Goal: Communication & Community: Ask a question

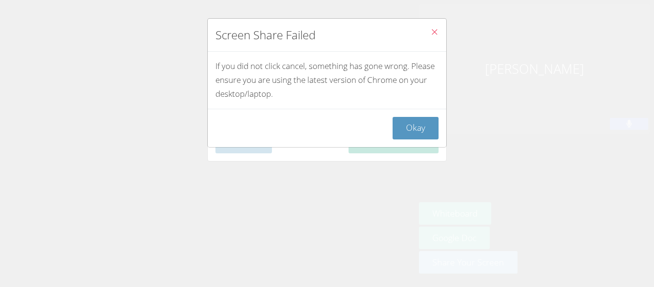
click at [435, 30] on icon "Close" at bounding box center [435, 32] width 8 height 8
click at [415, 126] on button "Okay" at bounding box center [416, 128] width 46 height 23
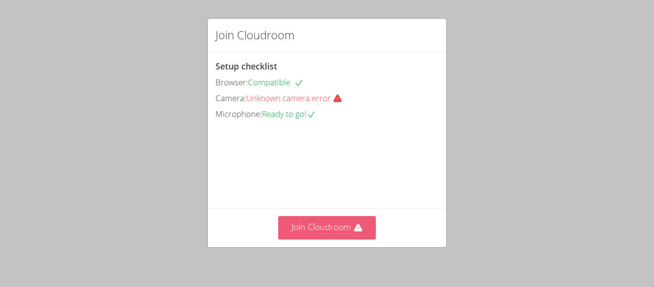
click at [343, 222] on button "Join Cloudroom" at bounding box center [327, 227] width 98 height 23
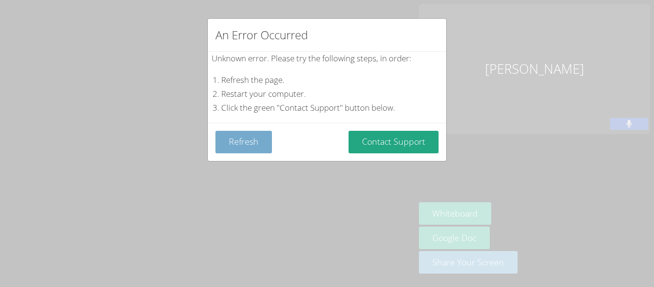
click at [251, 146] on button "Refresh" at bounding box center [244, 142] width 57 height 23
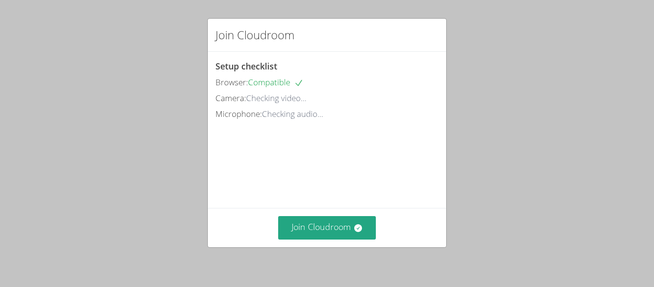
click at [251, 146] on video at bounding box center [288, 165] width 144 height 72
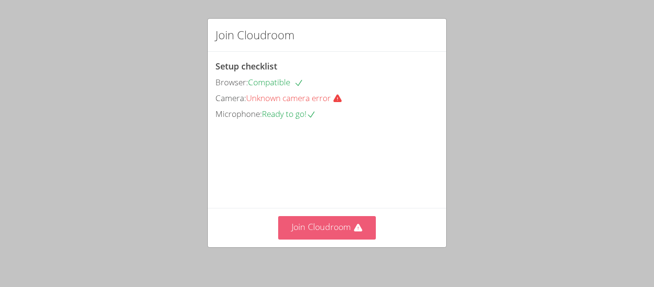
click at [335, 223] on button "Join Cloudroom" at bounding box center [327, 227] width 98 height 23
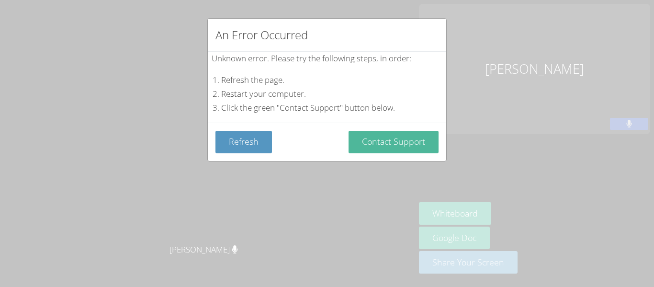
click at [412, 147] on button "Contact Support" at bounding box center [394, 142] width 90 height 23
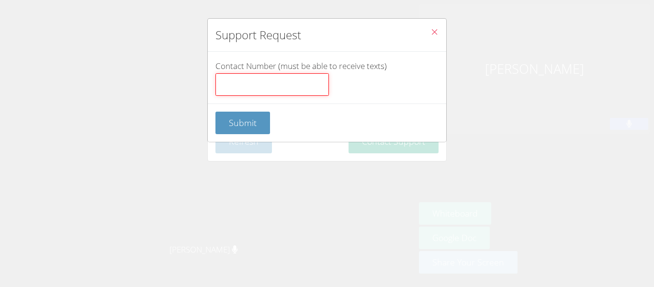
click at [263, 87] on input "Contact Number (must be able to receive texts)" at bounding box center [273, 84] width 114 height 23
type input "8033609515"
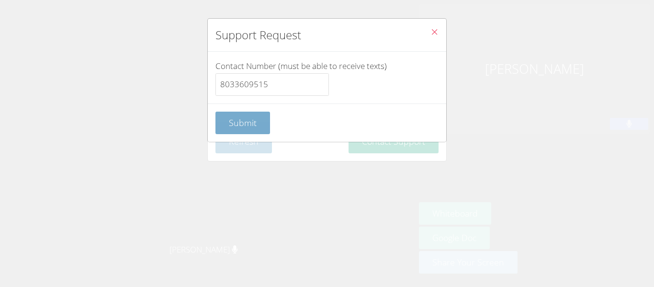
click at [243, 120] on span "Submit" at bounding box center [243, 122] width 28 height 11
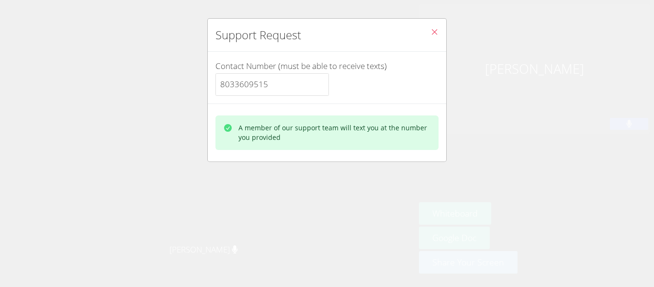
click at [435, 34] on icon "Close" at bounding box center [435, 32] width 8 height 8
